Goal: Navigation & Orientation: Understand site structure

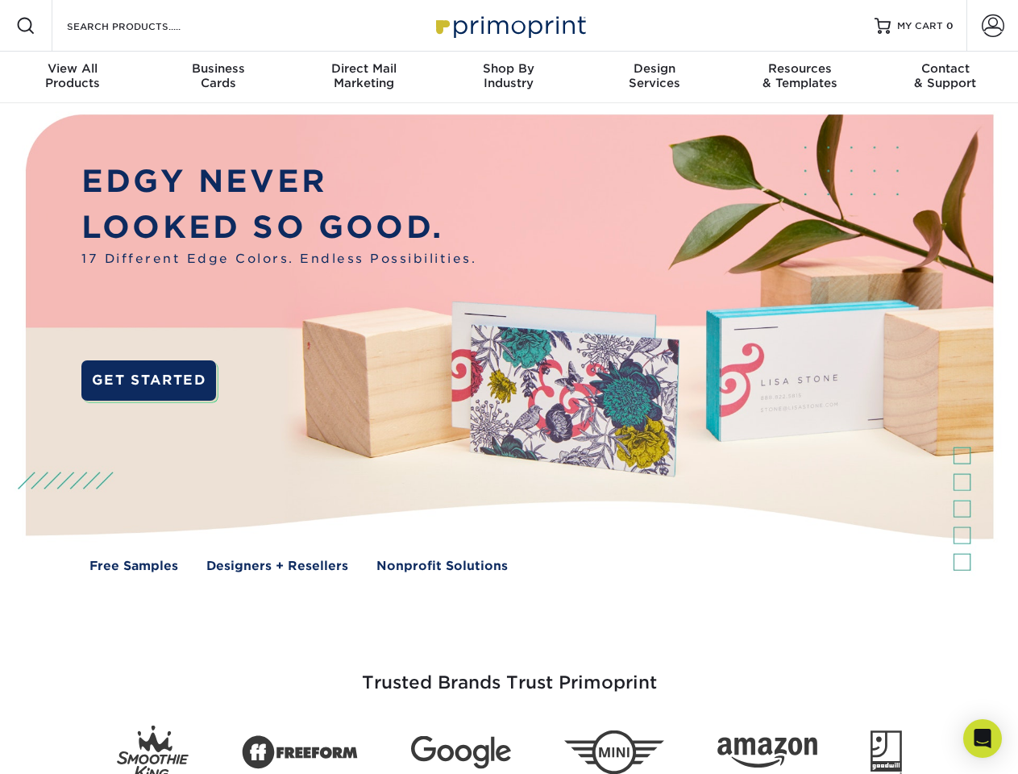
click at [508, 387] on img at bounding box center [508, 355] width 1007 height 504
click at [26, 26] on span at bounding box center [25, 25] width 19 height 19
click at [992, 26] on span at bounding box center [992, 26] width 23 height 23
click at [73, 77] on div "View All Products" at bounding box center [72, 75] width 145 height 29
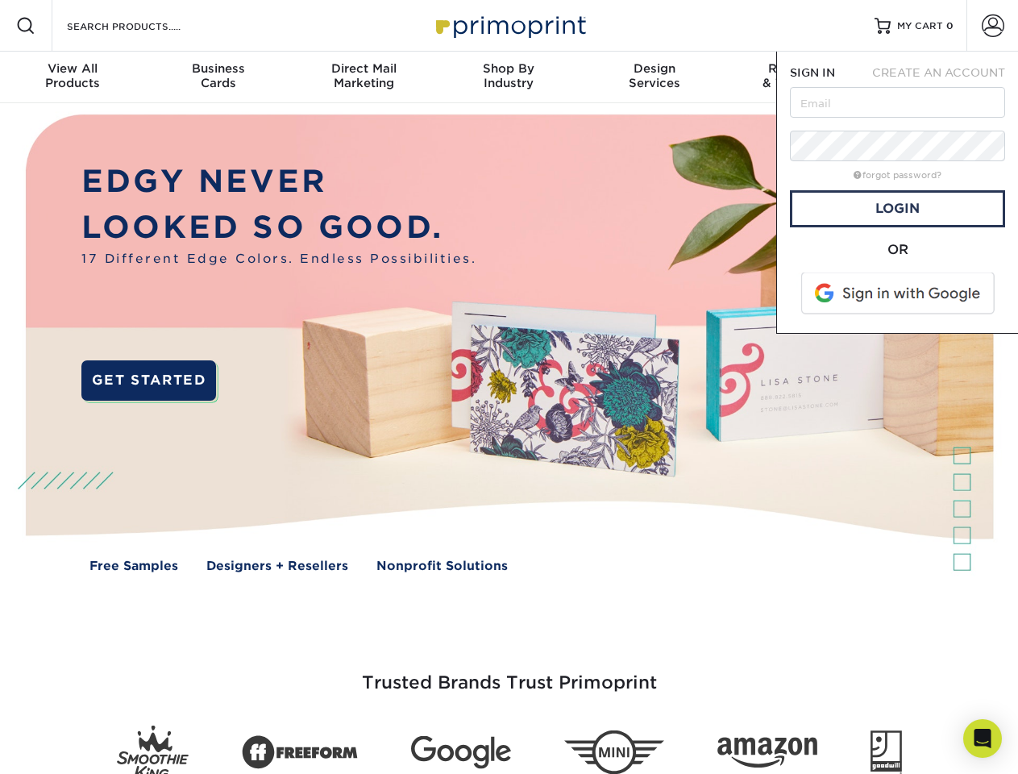
click at [218, 77] on div "Business Cards" at bounding box center [217, 75] width 145 height 29
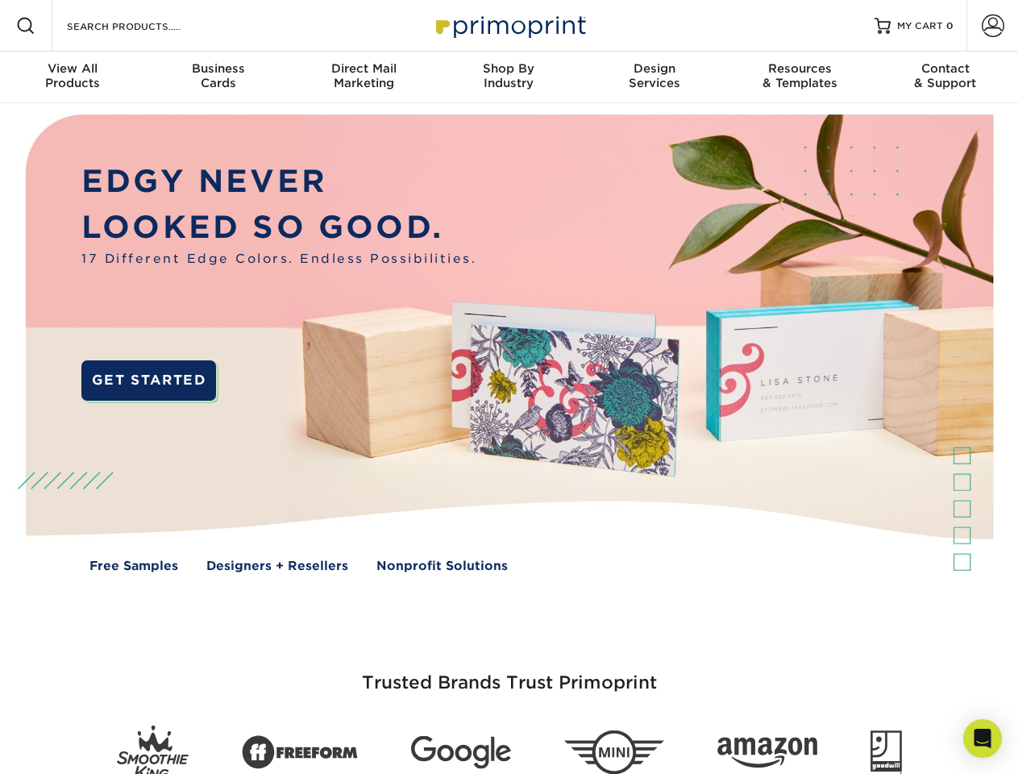
click at [363, 77] on div "Direct Mail Marketing" at bounding box center [363, 75] width 145 height 29
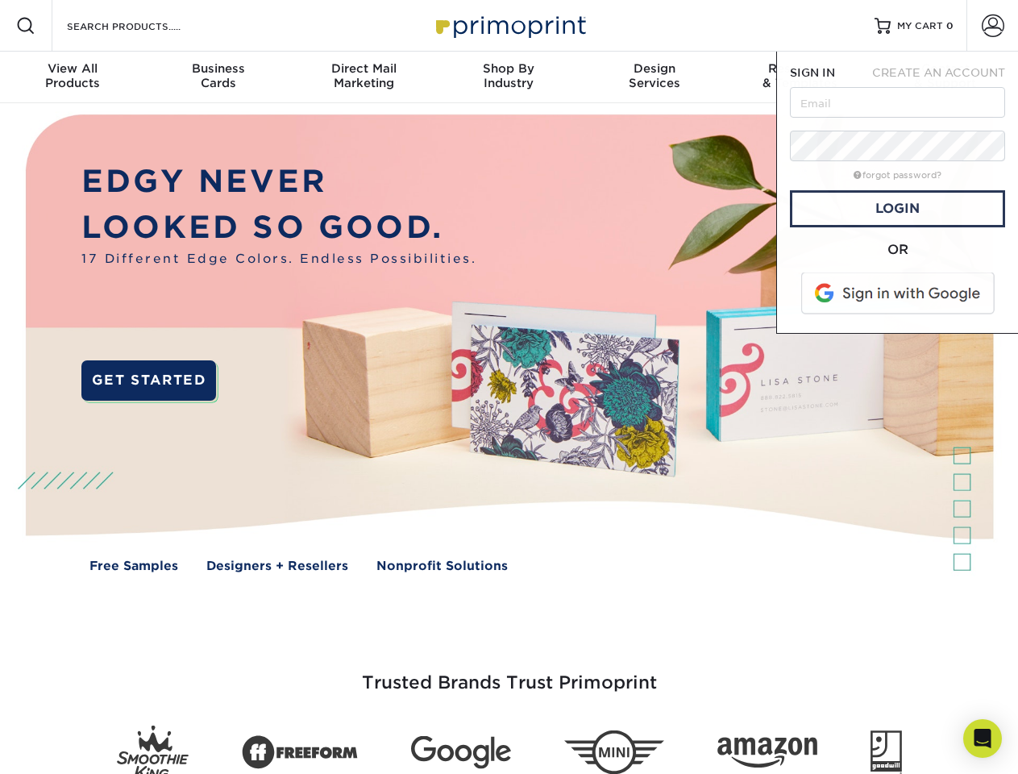
click at [508, 77] on div "Shop By Industry" at bounding box center [508, 75] width 145 height 29
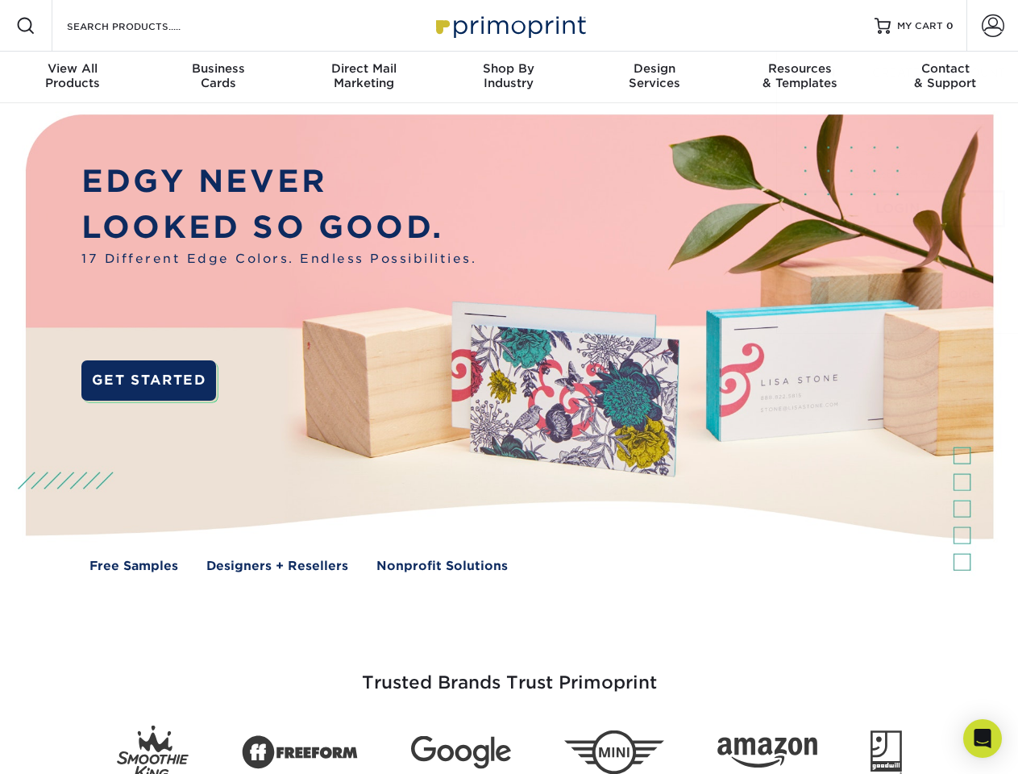
click at [654, 77] on div "Design Services" at bounding box center [654, 75] width 145 height 29
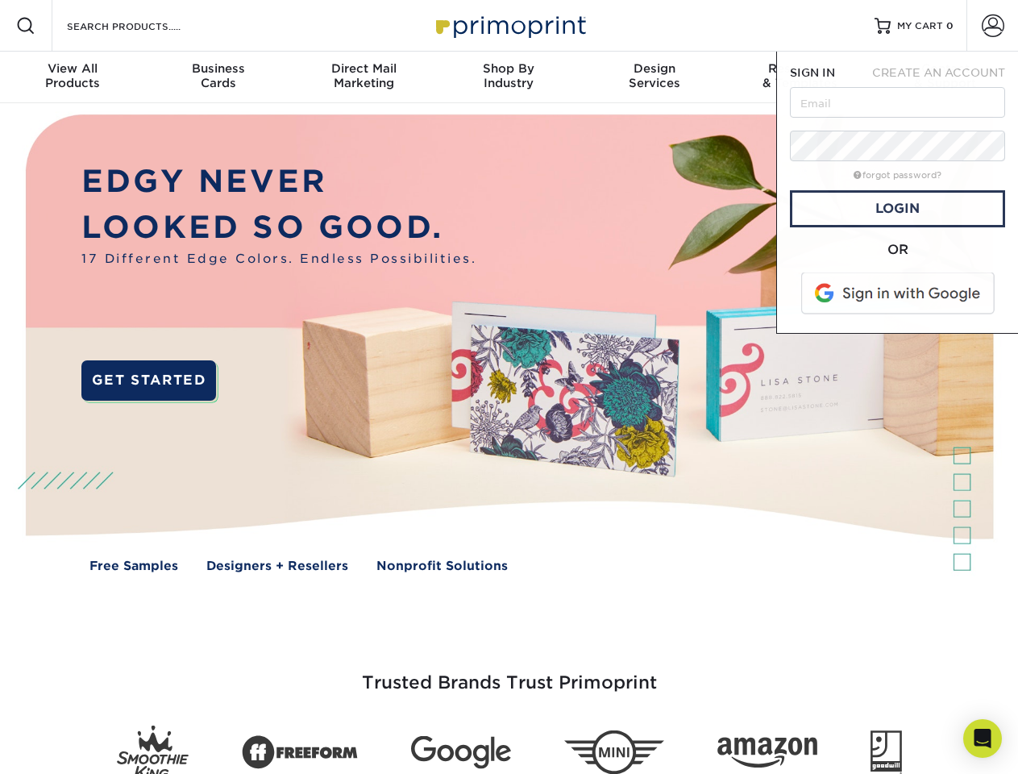
click at [799, 77] on span "SIGN IN" at bounding box center [812, 72] width 45 height 13
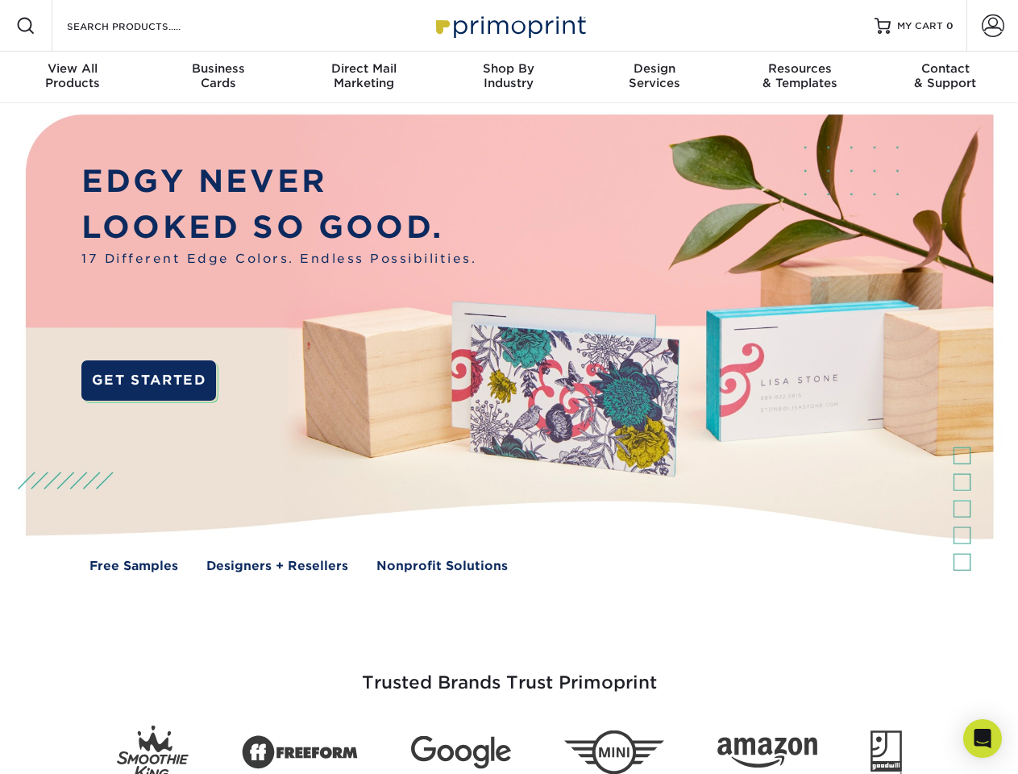
click at [945, 77] on div "Contact & Support" at bounding box center [945, 75] width 145 height 29
